Goal: Information Seeking & Learning: Learn about a topic

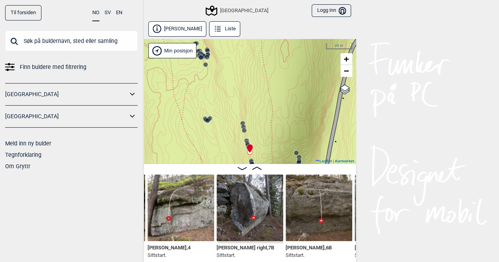
scroll to position [4, 0]
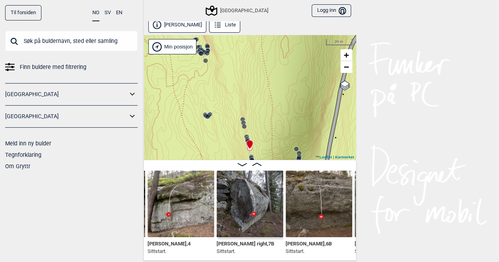
click at [18, 11] on link "Til forsiden" at bounding box center [23, 12] width 36 height 15
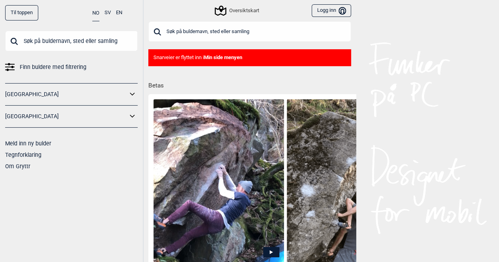
click at [202, 33] on input "text" at bounding box center [249, 31] width 203 height 21
type input "g"
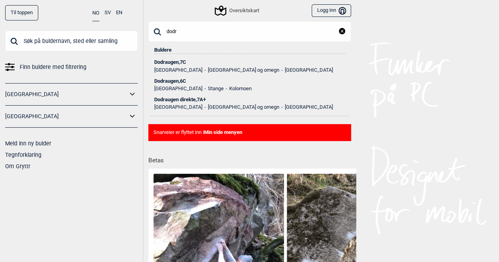
type input "dodr"
click at [161, 62] on div "Dodraugen , 7C" at bounding box center [249, 63] width 191 height 6
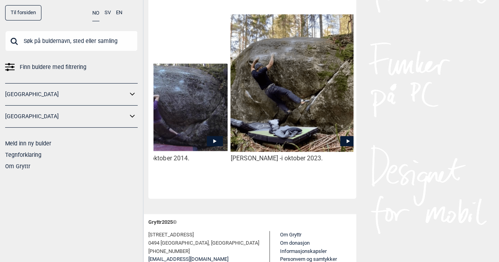
scroll to position [0, 333]
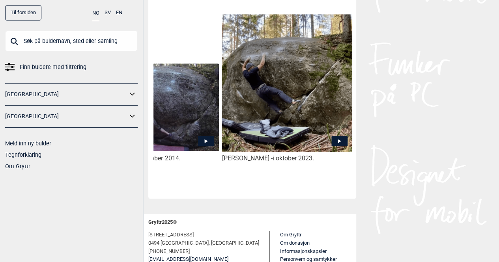
click at [336, 136] on icon at bounding box center [339, 141] width 16 height 10
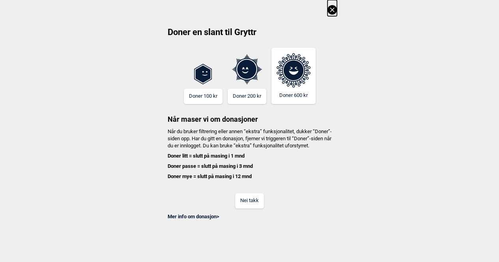
click at [255, 208] on button "Nei takk" at bounding box center [249, 200] width 29 height 15
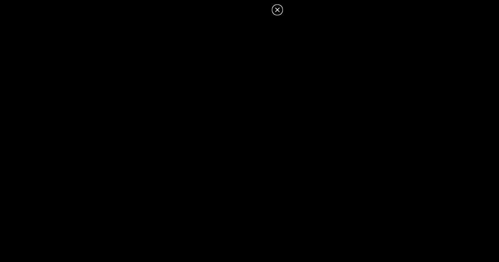
click at [281, 9] on icon at bounding box center [277, 9] width 9 height 9
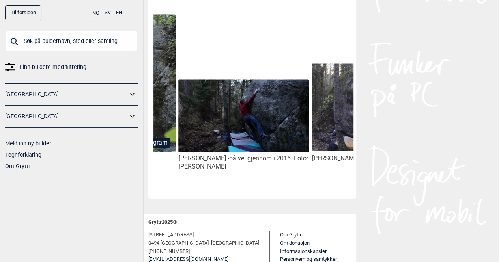
scroll to position [0, 0]
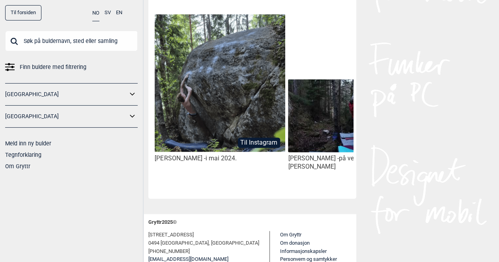
click at [246, 138] on button "Til Instagram" at bounding box center [259, 143] width 42 height 10
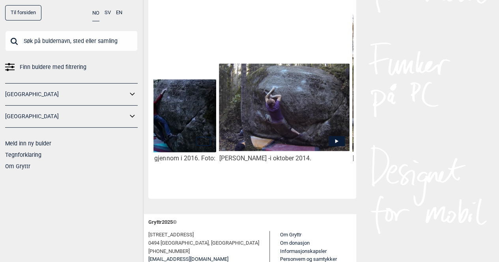
scroll to position [0, 202]
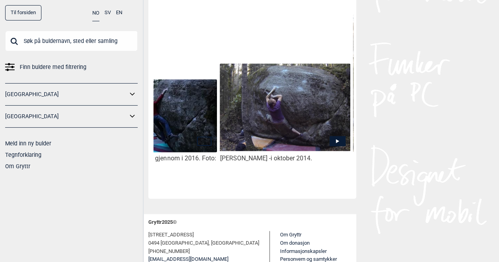
click at [339, 136] on icon at bounding box center [337, 141] width 16 height 10
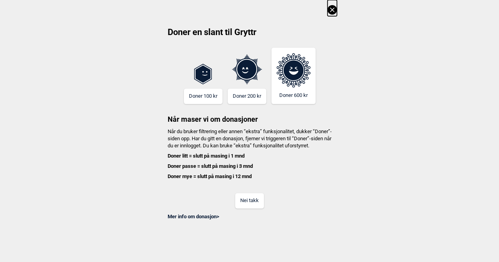
click at [243, 203] on button "Nei takk" at bounding box center [249, 200] width 29 height 15
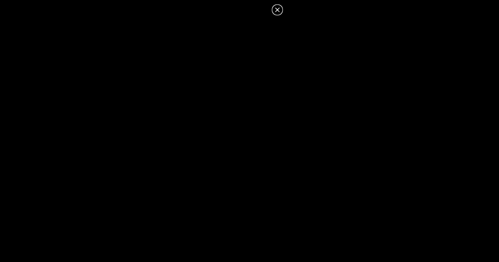
click at [278, 10] on icon at bounding box center [277, 9] width 9 height 9
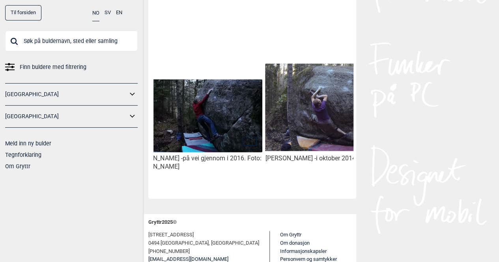
scroll to position [0, 157]
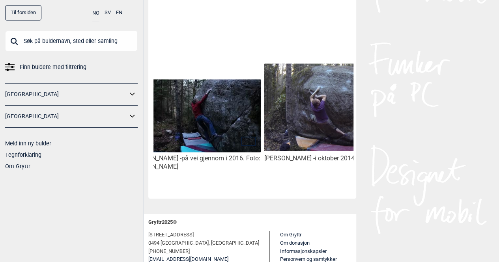
click at [282, 87] on img at bounding box center [329, 107] width 130 height 87
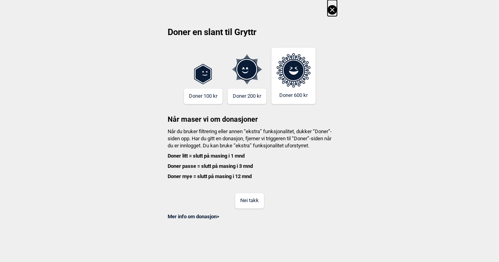
click at [249, 204] on button "Nei takk" at bounding box center [249, 200] width 29 height 15
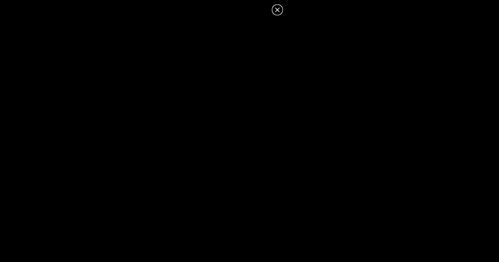
click at [278, 10] on icon at bounding box center [277, 9] width 4 height 4
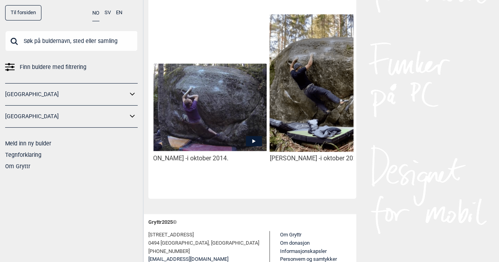
scroll to position [0, 333]
